Goal: Find specific page/section: Find specific page/section

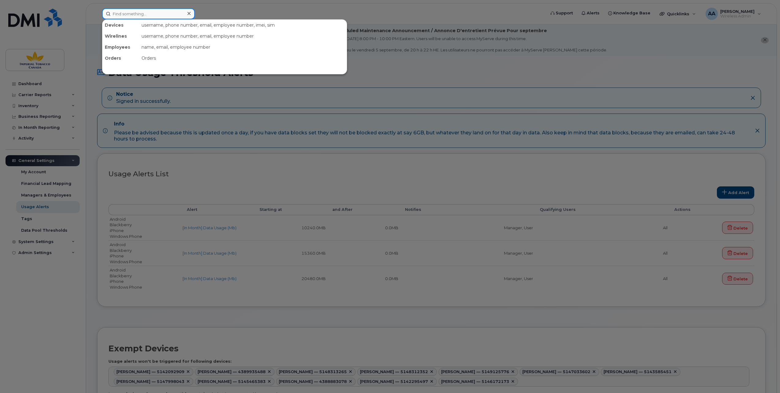
click at [113, 13] on input at bounding box center [148, 13] width 93 height 11
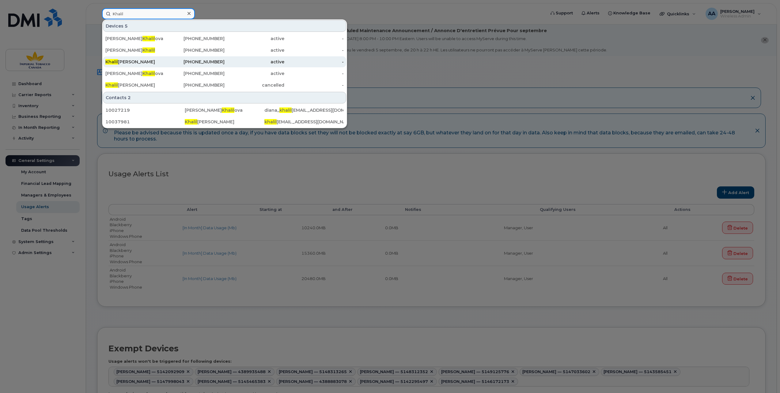
type input "Khalil"
click at [144, 61] on div "Khalil Lopez" at bounding box center [135, 62] width 60 height 6
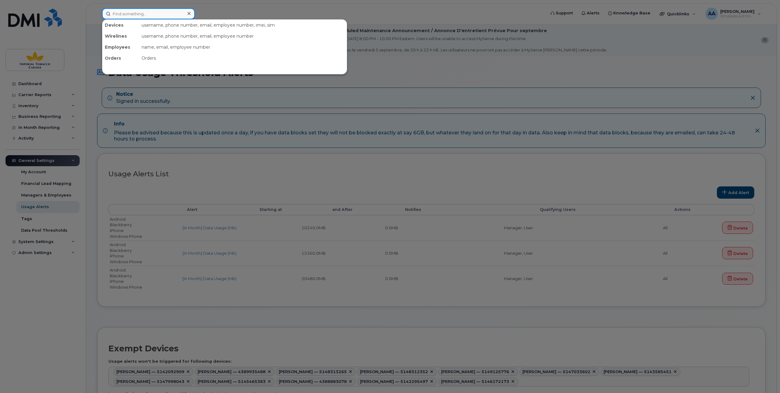
click at [121, 14] on input at bounding box center [148, 13] width 93 height 11
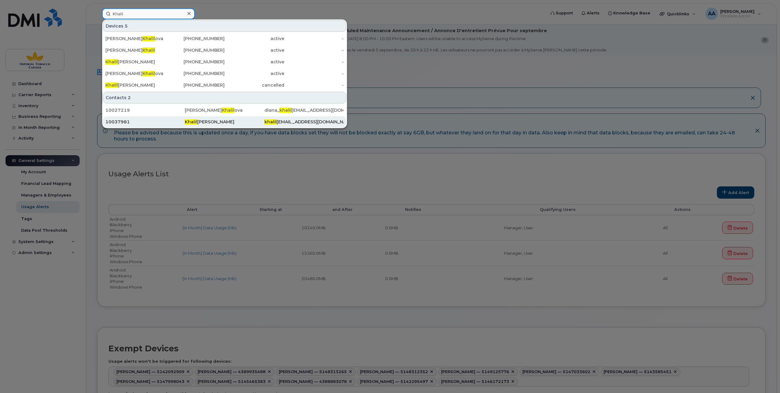
type input "Khalil"
click at [200, 122] on div "Khalil Lopez Mohamed" at bounding box center [224, 122] width 79 height 6
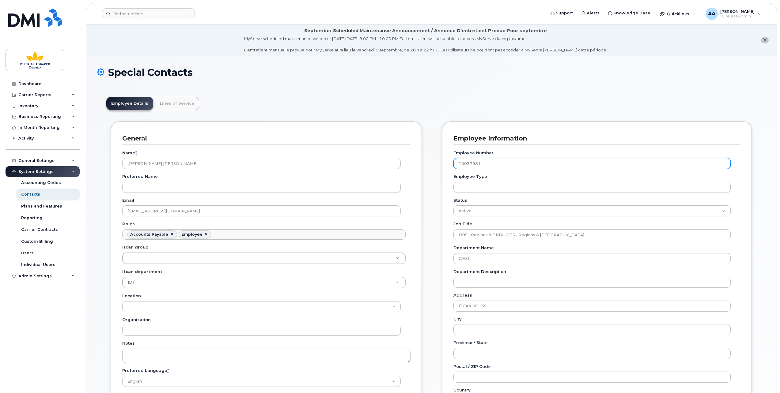
drag, startPoint x: 491, startPoint y: 164, endPoint x: 453, endPoint y: 162, distance: 38.1
click at [453, 162] on input "10037981" at bounding box center [591, 163] width 277 height 11
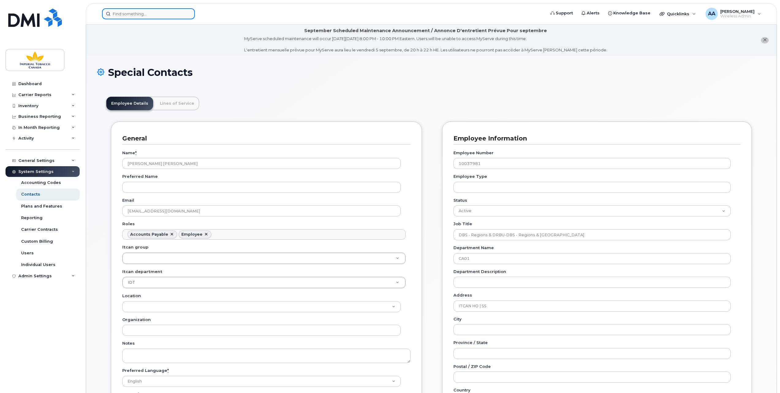
click at [117, 13] on input at bounding box center [148, 13] width 93 height 11
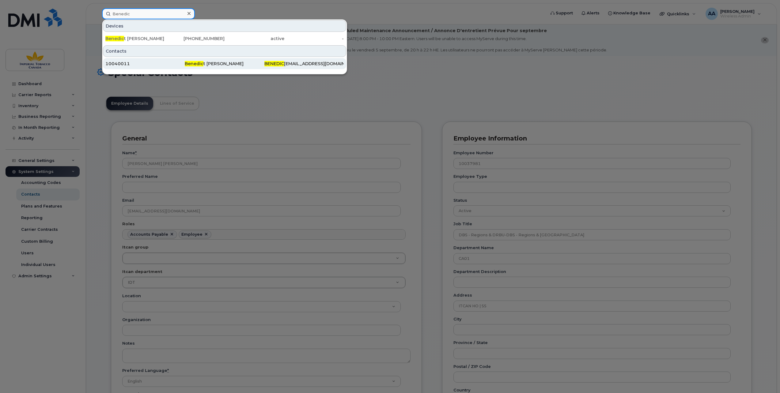
type input "Benedic"
click at [198, 64] on span "Benedic" at bounding box center [194, 64] width 19 height 6
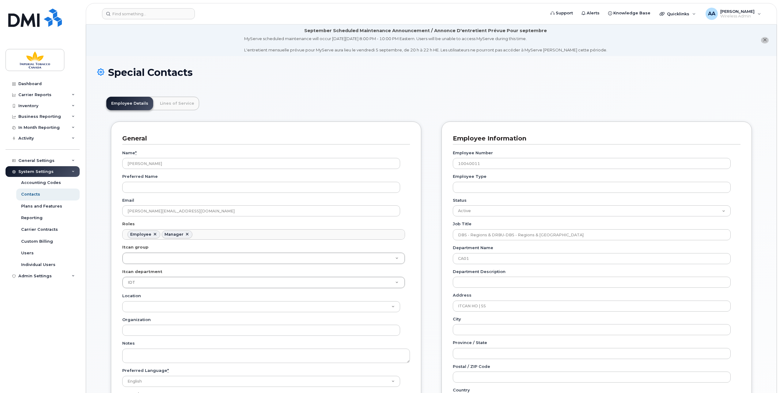
scroll to position [19, 0]
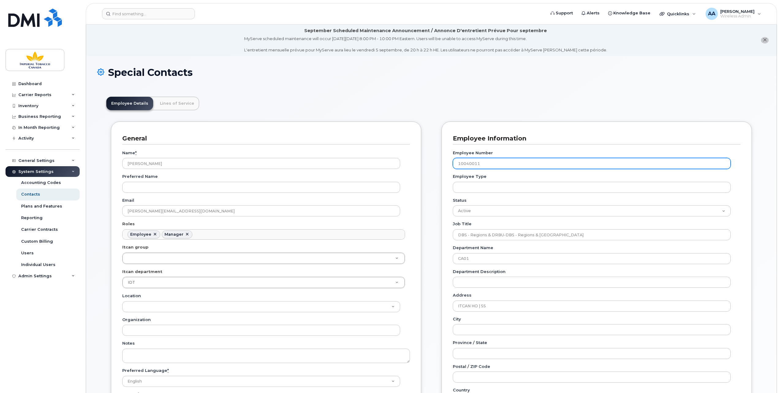
drag, startPoint x: 500, startPoint y: 163, endPoint x: 452, endPoint y: 162, distance: 48.1
click at [452, 162] on div "Employee Information Employee Number 10040011 Employee Type Status Active On-Le…" at bounding box center [596, 311] width 310 height 378
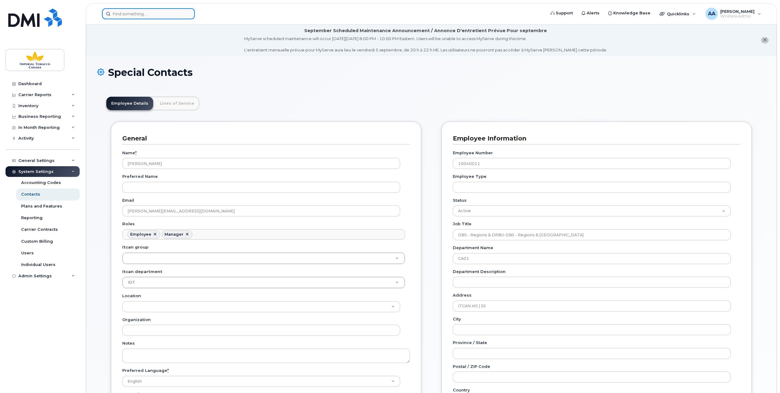
click at [121, 14] on input at bounding box center [148, 13] width 93 height 11
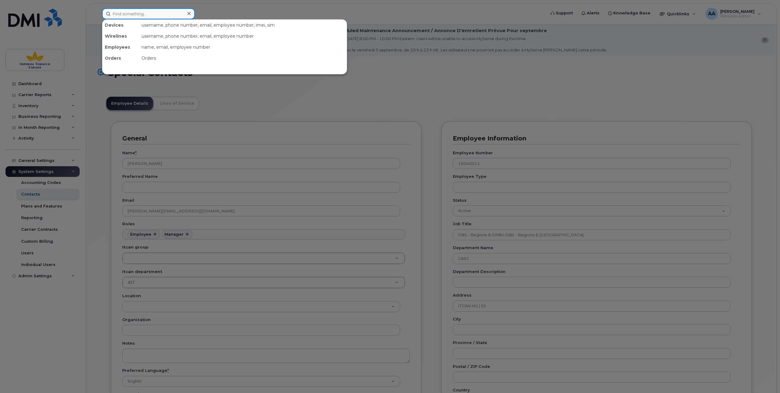
click at [131, 12] on input at bounding box center [148, 13] width 93 height 11
paste input "[PERSON_NAME]"
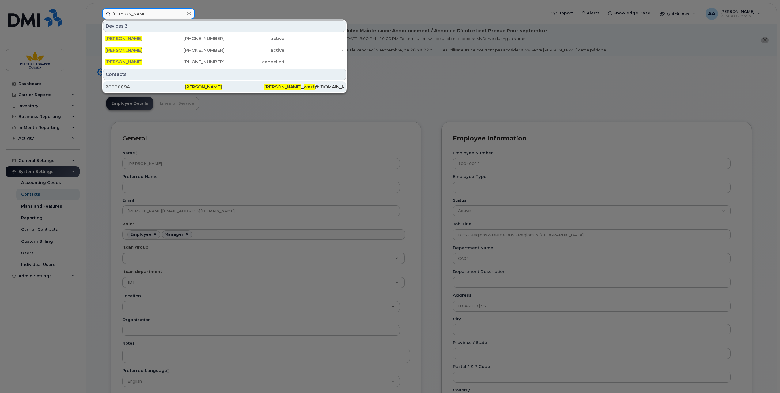
type input "[PERSON_NAME]"
click at [119, 88] on div "20000094" at bounding box center [144, 87] width 79 height 6
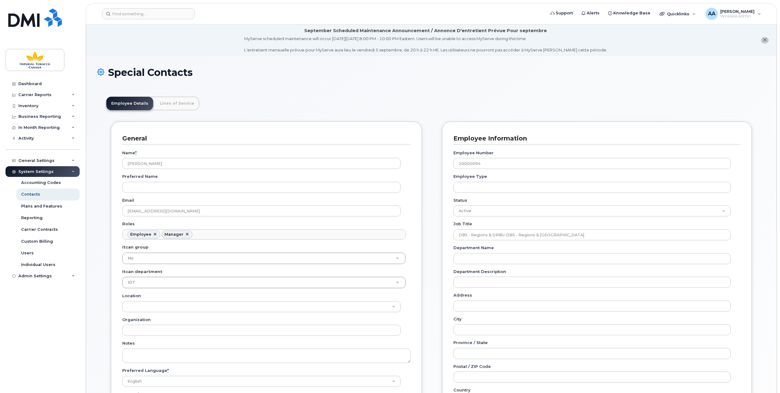
scroll to position [19, 0]
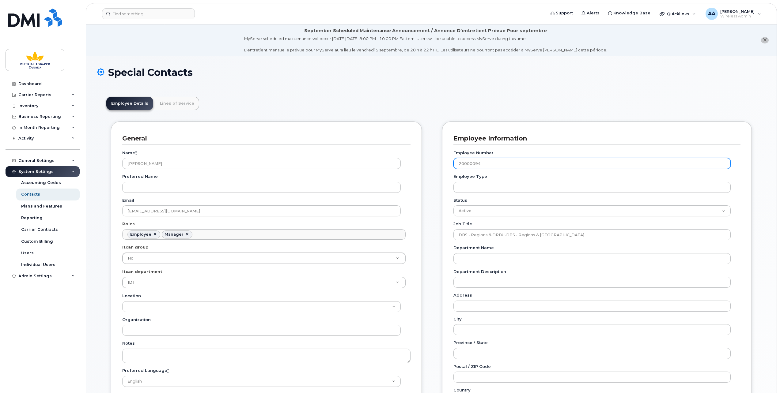
drag, startPoint x: 504, startPoint y: 162, endPoint x: 450, endPoint y: 162, distance: 53.9
click at [450, 162] on div "Employee Information Employee Number 20000094 Employee Type Status Active On-Le…" at bounding box center [597, 311] width 310 height 378
